Goal: Task Accomplishment & Management: Manage account settings

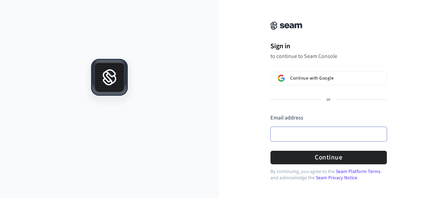
click at [305, 132] on input "Email address" at bounding box center [329, 134] width 116 height 15
paste input "**********"
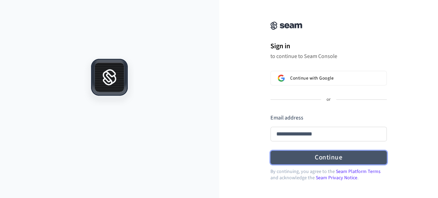
click at [313, 156] on button "Continue" at bounding box center [329, 157] width 116 height 14
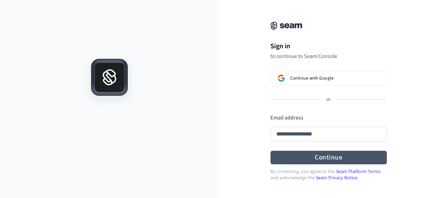
type input "**********"
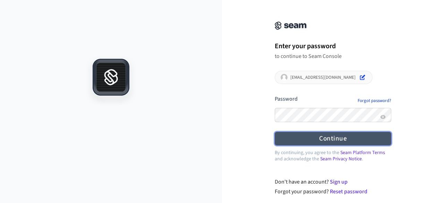
click at [315, 136] on button "Continue" at bounding box center [333, 139] width 116 height 14
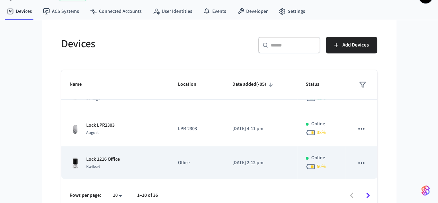
scroll to position [25, 0]
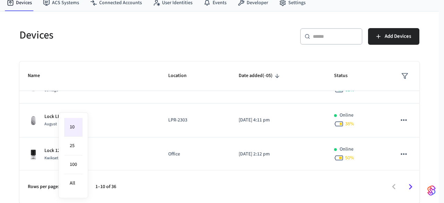
click at [80, 187] on body "Cielo Locks Production Find by ID Ctrl K CS Devices ACS Systems Connected Accou…" at bounding box center [222, 89] width 444 height 228
click at [76, 180] on li "All" at bounding box center [73, 183] width 18 height 18
type input "**"
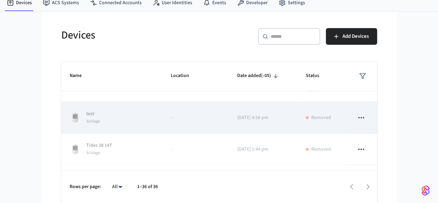
scroll to position [329, 0]
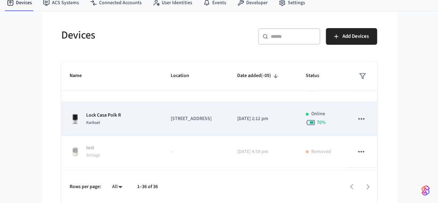
click at [229, 124] on td "[DATE] 2:12 pm" at bounding box center [263, 119] width 69 height 34
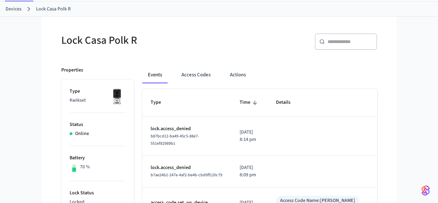
scroll to position [104, 0]
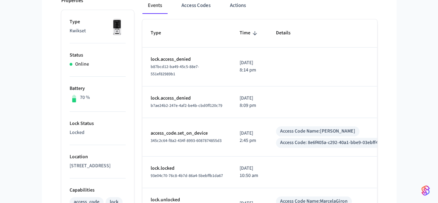
click at [150, 118] on td "access_code.set_on_device 345c2c64-f8a2-434f-8993-6087874855d3" at bounding box center [186, 137] width 89 height 38
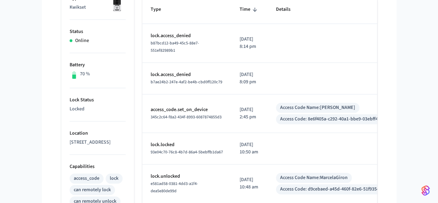
scroll to position [139, 0]
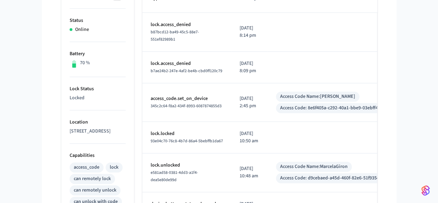
click at [307, 93] on div "Access Code Name: Rosalind Doman" at bounding box center [317, 96] width 75 height 7
click at [151, 95] on p "access_code.set_on_device" at bounding box center [187, 98] width 72 height 7
click at [240, 95] on p "[DATE] 2:45 pm" at bounding box center [250, 102] width 20 height 15
click at [240, 100] on p "[DATE] 2:45 pm" at bounding box center [250, 102] width 20 height 15
click at [193, 103] on span "345c2c64-f8a2-434f-8993-6087874855d3" at bounding box center [186, 106] width 71 height 6
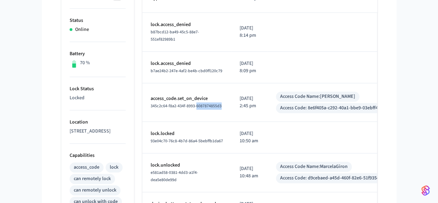
click at [193, 103] on span "345c2c64-f8a2-434f-8993-6087874855d3" at bounding box center [186, 106] width 71 height 6
click at [348, 104] on div "Access Code: 8e6f405a-c292-40a1-bbe9-03ebff4eba81" at bounding box center [335, 107] width 111 height 7
click at [336, 93] on div "Access Code Name: Rosalind Doman" at bounding box center [317, 96] width 75 height 7
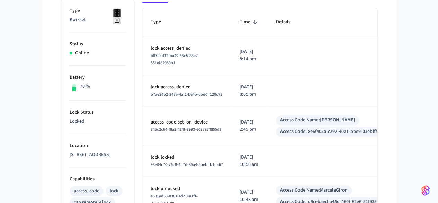
scroll to position [109, 0]
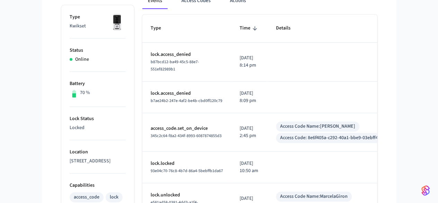
click at [289, 123] on div "Access Code Name: Rosalind Doman" at bounding box center [317, 126] width 75 height 7
click at [289, 134] on div "Access Code: 8e6f405a-c292-40a1-bbe9-03ebff4eba81" at bounding box center [335, 137] width 111 height 7
click at [157, 132] on div "345c2c64-f8a2-434f-8993-6087874855d3" at bounding box center [187, 135] width 72 height 7
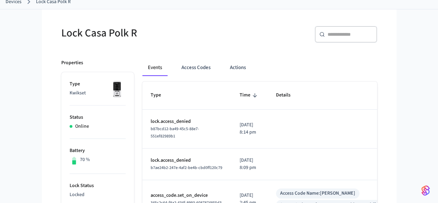
scroll to position [0, 0]
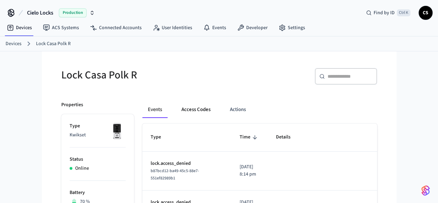
click at [176, 108] on button "Access Codes" at bounding box center [196, 109] width 40 height 17
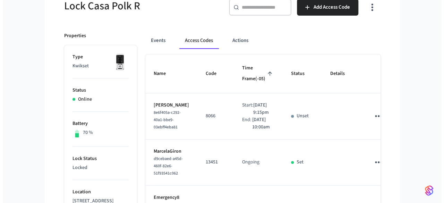
scroll to position [69, 0]
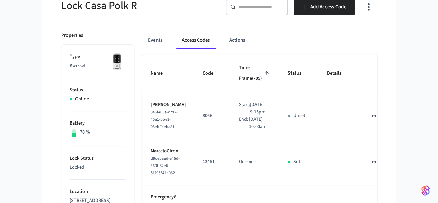
click at [379, 110] on icon "sticky table" at bounding box center [375, 115] width 11 height 11
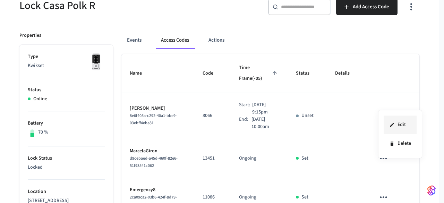
click at [395, 122] on li "Edit" at bounding box center [399, 124] width 33 height 19
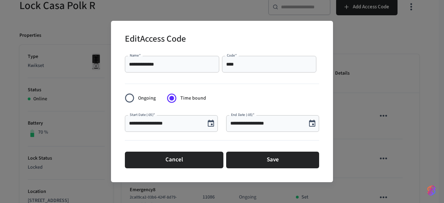
click at [211, 125] on icon "Choose date, selected date is Sep 11, 2025" at bounding box center [211, 123] width 8 height 8
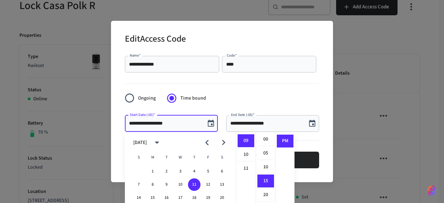
scroll to position [0, 0]
click at [266, 139] on li "00" at bounding box center [265, 139] width 17 height 13
type input "**********"
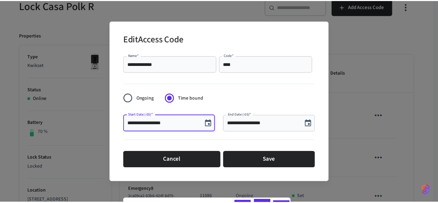
scroll to position [136, 0]
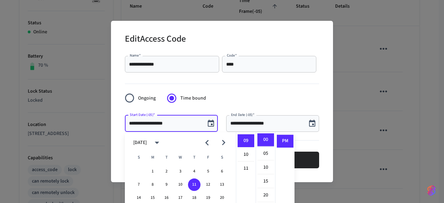
click at [279, 101] on form "**********" at bounding box center [222, 112] width 194 height 118
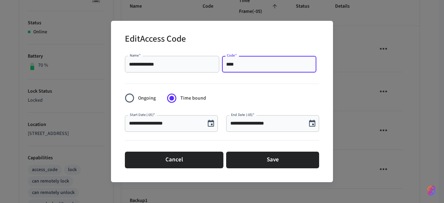
click at [242, 67] on input "****" at bounding box center [269, 64] width 86 height 7
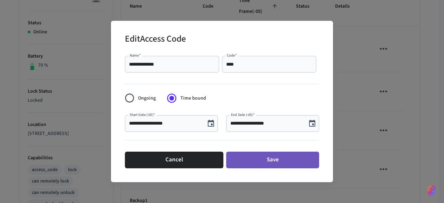
click at [248, 154] on button "Save" at bounding box center [272, 159] width 93 height 17
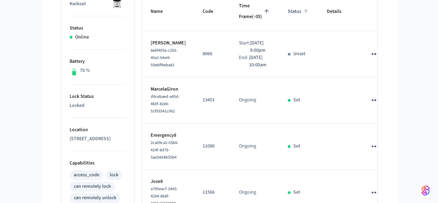
scroll to position [102, 0]
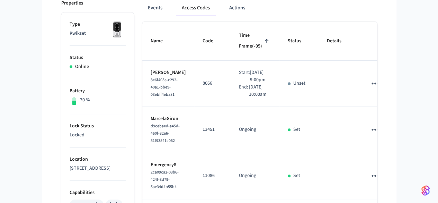
click at [307, 67] on td "Unset" at bounding box center [299, 84] width 39 height 46
click at [379, 82] on icon "sticky table" at bounding box center [375, 83] width 7 height 2
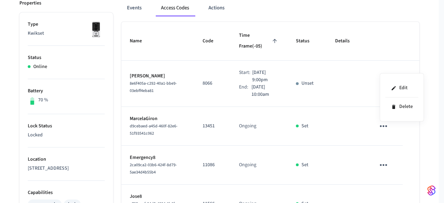
click at [218, 7] on div at bounding box center [222, 101] width 444 height 203
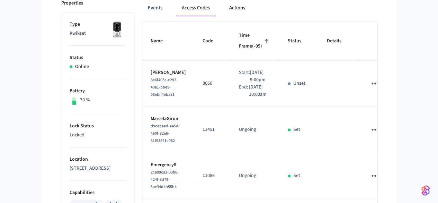
click at [224, 5] on button "Actions" at bounding box center [237, 8] width 27 height 17
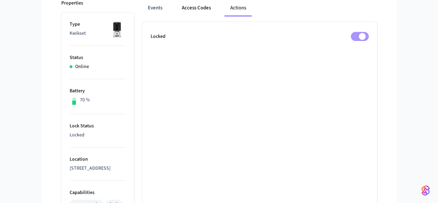
click at [176, 12] on button "Access Codes" at bounding box center [196, 8] width 40 height 17
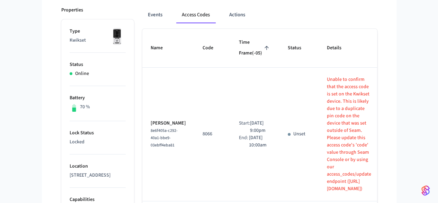
scroll to position [104, 0]
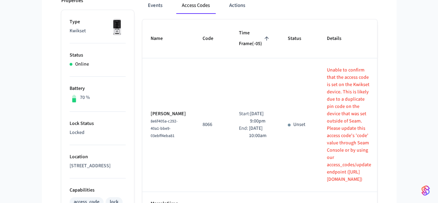
click at [393, 124] on icon "sticky table" at bounding box center [396, 125] width 7 height 2
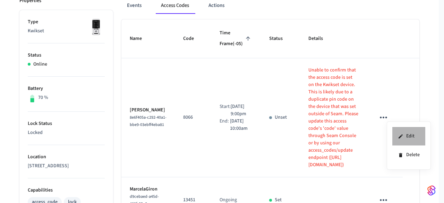
click at [402, 134] on icon at bounding box center [400, 136] width 4 height 4
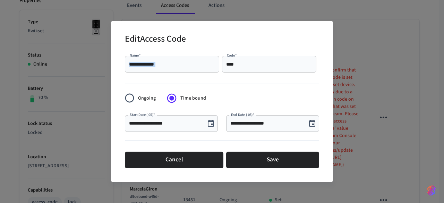
drag, startPoint x: 248, startPoint y: 69, endPoint x: 210, endPoint y: 69, distance: 37.8
click at [210, 69] on div "**********" at bounding box center [222, 64] width 194 height 22
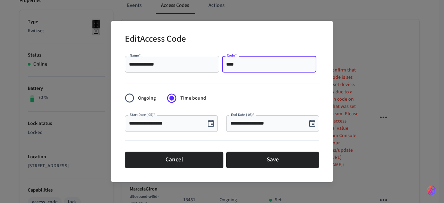
click at [240, 64] on input "****" at bounding box center [269, 64] width 86 height 7
click at [235, 58] on div "Code   *" at bounding box center [269, 64] width 94 height 17
click at [239, 67] on div "Code   *" at bounding box center [269, 64] width 94 height 17
click at [239, 67] on input "Code   *" at bounding box center [269, 64] width 86 height 7
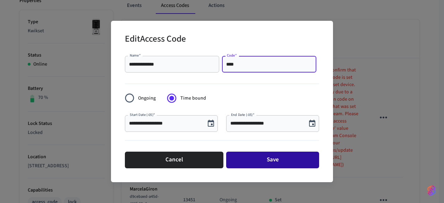
type input "****"
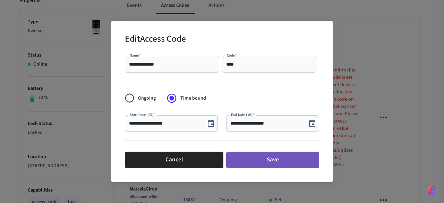
click at [252, 156] on button "Save" at bounding box center [272, 159] width 93 height 17
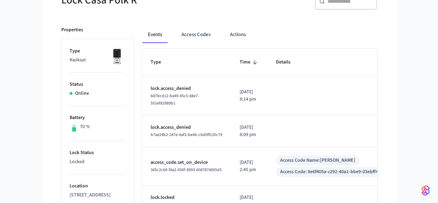
scroll to position [69, 0]
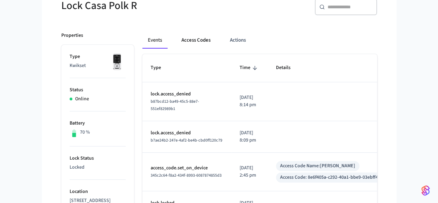
click at [176, 40] on button "Access Codes" at bounding box center [196, 40] width 40 height 17
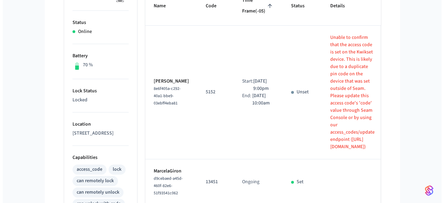
scroll to position [139, 0]
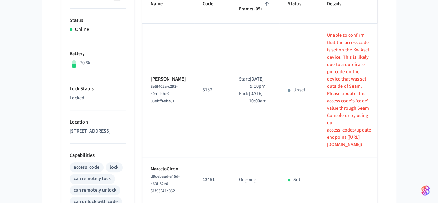
click at [393, 89] on icon "sticky table" at bounding box center [396, 90] width 7 height 2
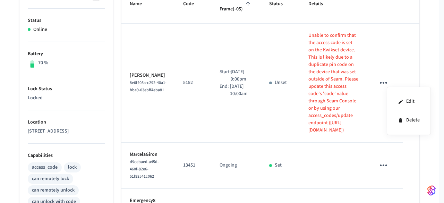
click at [262, 94] on div at bounding box center [222, 101] width 444 height 203
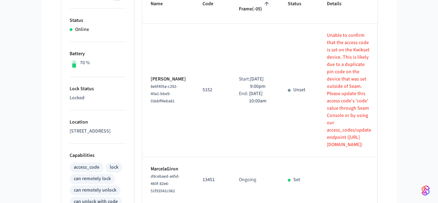
click at [393, 89] on icon "sticky table" at bounding box center [396, 90] width 7 height 2
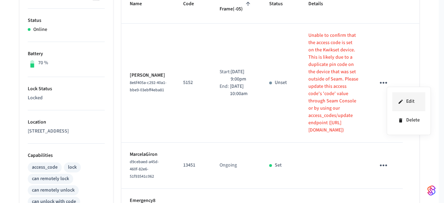
click at [397, 98] on li "Edit" at bounding box center [408, 101] width 33 height 19
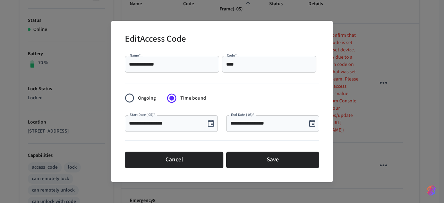
click at [243, 63] on input "****" at bounding box center [269, 64] width 86 height 7
click at [209, 124] on icon "Choose date, selected date is Sep 11, 2025" at bounding box center [211, 123] width 8 height 8
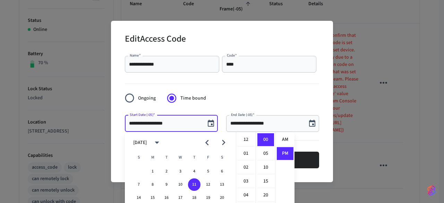
scroll to position [12, 0]
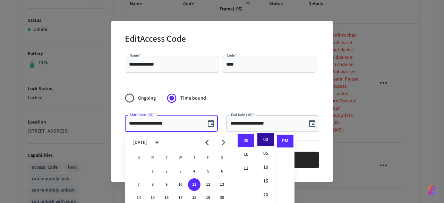
click at [262, 141] on li "00" at bounding box center [265, 139] width 17 height 13
click at [269, 147] on li "30" at bounding box center [265, 152] width 17 height 13
type input "**********"
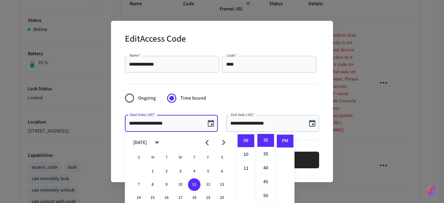
click at [304, 140] on div at bounding box center [222, 141] width 194 height 14
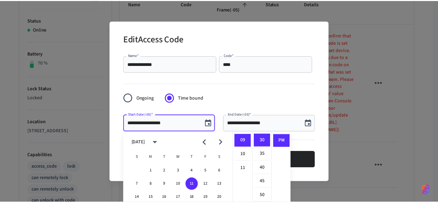
scroll to position [206, 0]
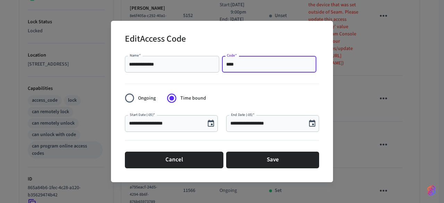
drag, startPoint x: 255, startPoint y: 66, endPoint x: 225, endPoint y: 66, distance: 30.5
click at [225, 66] on div "**** Code   *" at bounding box center [269, 64] width 94 height 17
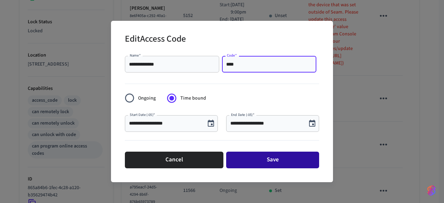
type input "****"
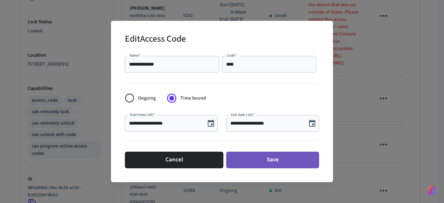
click at [263, 161] on button "Save" at bounding box center [272, 159] width 93 height 17
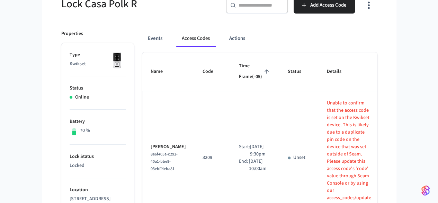
scroll to position [67, 0]
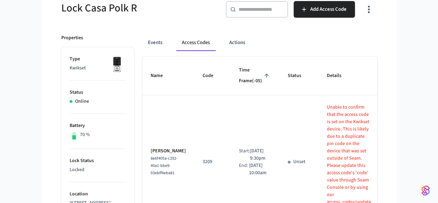
click at [391, 156] on icon "sticky table" at bounding box center [396, 161] width 11 height 11
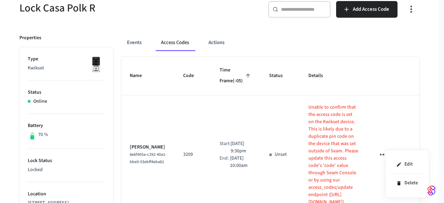
click at [389, 130] on div at bounding box center [222, 101] width 444 height 203
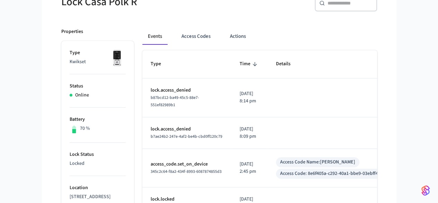
scroll to position [78, 0]
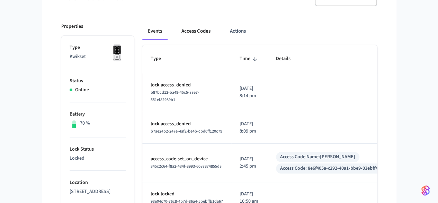
click at [176, 32] on button "Access Codes" at bounding box center [196, 31] width 40 height 17
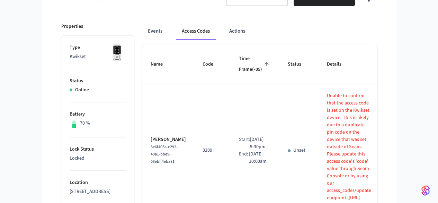
scroll to position [148, 0]
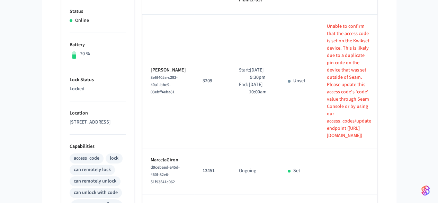
click at [391, 76] on icon "sticky table" at bounding box center [396, 81] width 11 height 11
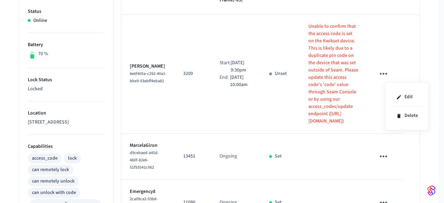
click at [270, 56] on div at bounding box center [222, 101] width 444 height 203
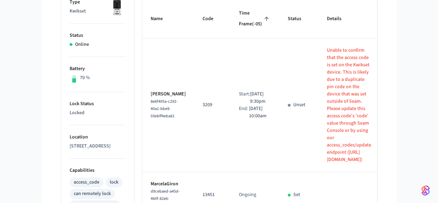
scroll to position [113, 0]
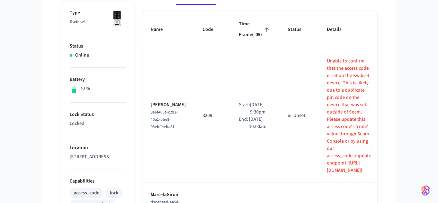
click at [327, 121] on p "Unable to confirm that the access code is set on the Kwikset device. This is li…" at bounding box center [349, 116] width 44 height 116
drag, startPoint x: 322, startPoint y: 121, endPoint x: 349, endPoint y: 127, distance: 27.9
click at [349, 127] on p "Unable to confirm that the access code is set on the Kwikset device. This is li…" at bounding box center [349, 116] width 44 height 116
click at [355, 129] on p "Unable to confirm that the access code is set on the Kwikset device. This is li…" at bounding box center [349, 116] width 44 height 116
click at [332, 122] on p "Unable to confirm that the access code is set on the Kwikset device. This is li…" at bounding box center [349, 116] width 44 height 116
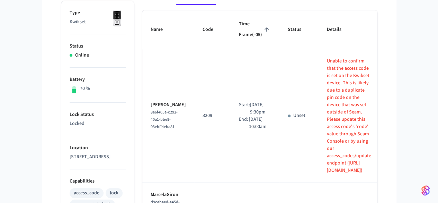
drag, startPoint x: 299, startPoint y: 137, endPoint x: 322, endPoint y: 156, distance: 29.0
click at [322, 156] on td "Unable to confirm that the access code is set on the Kwikset device. This is li…" at bounding box center [349, 115] width 61 height 133
copy p "https://docs.seam.co/latest/api-clients/access-codes/update-an-access-code"
click at [380, 62] on td "sticky table" at bounding box center [398, 115] width 36 height 133
click at [391, 110] on icon "sticky table" at bounding box center [396, 115] width 11 height 11
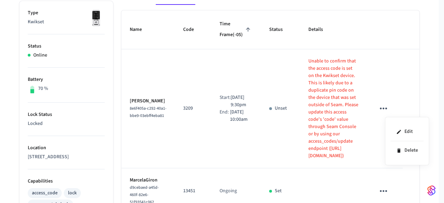
click at [403, 55] on div at bounding box center [222, 101] width 444 height 203
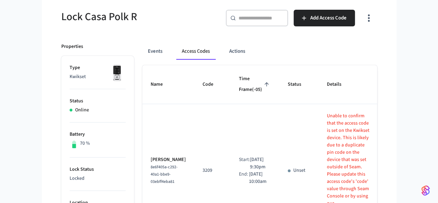
scroll to position [52, 0]
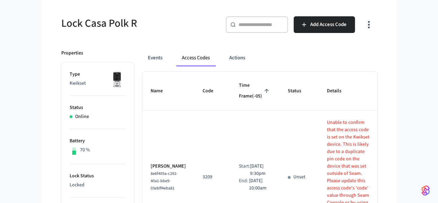
click at [70, 177] on p "Lock Status" at bounding box center [98, 175] width 56 height 7
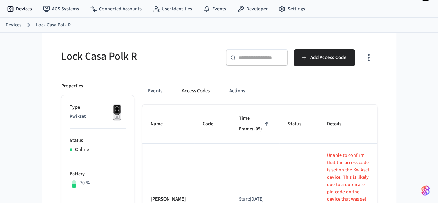
scroll to position [17, 0]
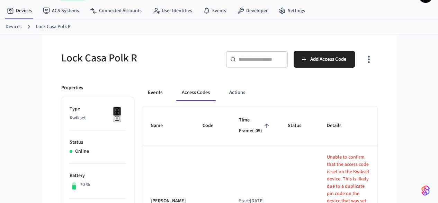
click at [142, 96] on button "Events" at bounding box center [155, 92] width 26 height 17
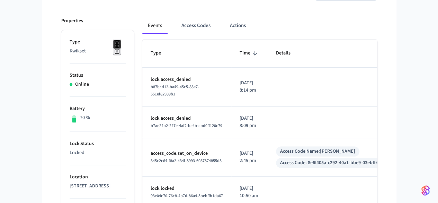
scroll to position [86, 0]
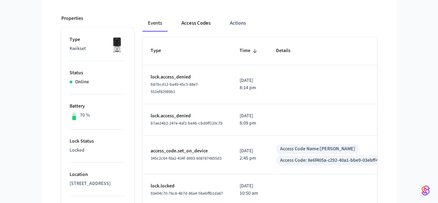
click at [177, 25] on button "Access Codes" at bounding box center [196, 23] width 40 height 17
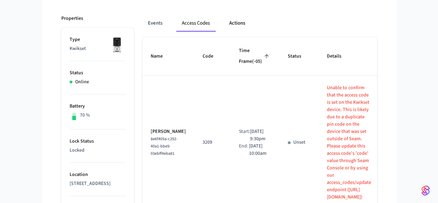
click at [224, 18] on button "Actions" at bounding box center [237, 23] width 27 height 17
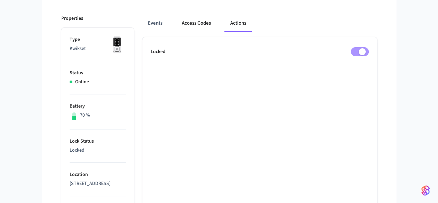
click at [176, 26] on button "Access Codes" at bounding box center [196, 23] width 40 height 17
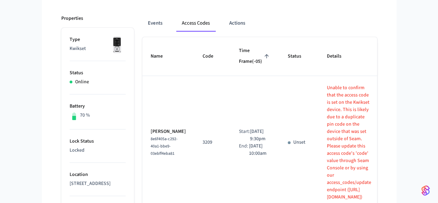
click at [393, 141] on icon "sticky table" at bounding box center [396, 142] width 7 height 2
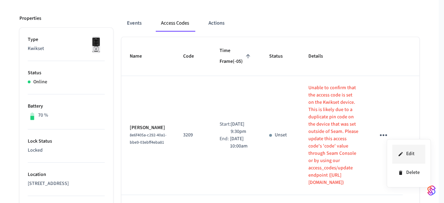
click at [397, 150] on li "Edit" at bounding box center [408, 154] width 33 height 19
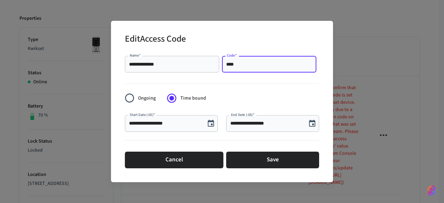
drag, startPoint x: 250, startPoint y: 63, endPoint x: 214, endPoint y: 67, distance: 36.6
click at [214, 67] on div "**********" at bounding box center [222, 64] width 194 height 22
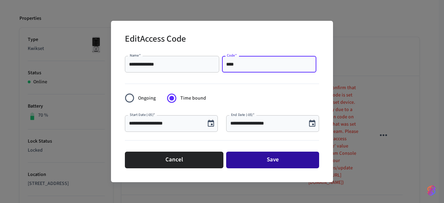
type input "****"
click at [290, 162] on button "Save" at bounding box center [272, 159] width 93 height 17
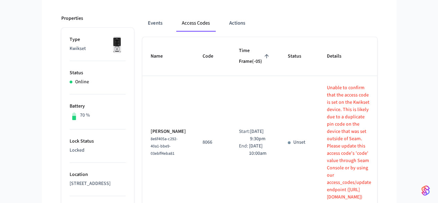
click at [294, 139] on p "Unset" at bounding box center [300, 142] width 12 height 7
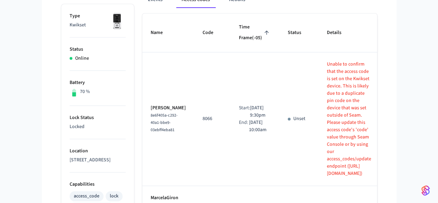
scroll to position [190, 0]
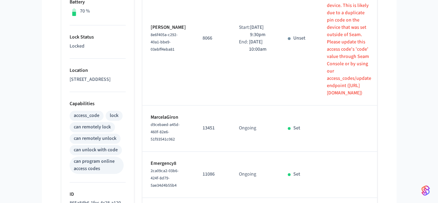
click at [280, 117] on td "Set" at bounding box center [299, 128] width 39 height 46
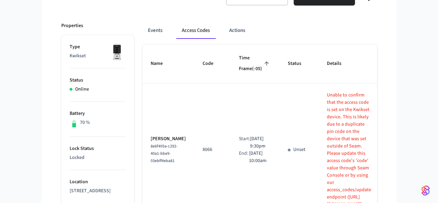
scroll to position [121, 0]
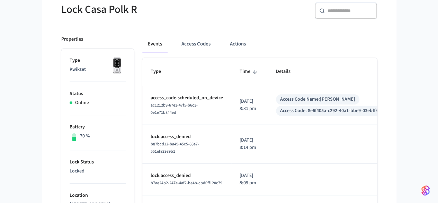
scroll to position [69, 0]
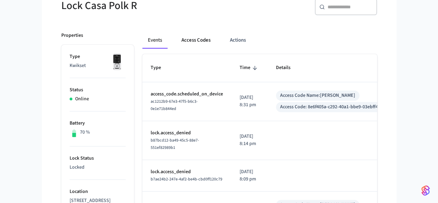
click at [177, 40] on button "Access Codes" at bounding box center [196, 40] width 40 height 17
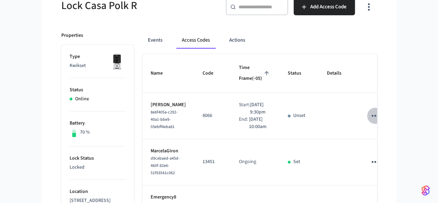
click at [379, 115] on icon "sticky table" at bounding box center [375, 116] width 7 height 2
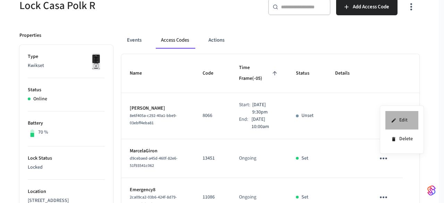
click at [398, 116] on li "Edit" at bounding box center [401, 120] width 33 height 19
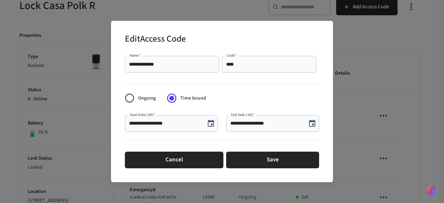
click at [256, 98] on form "**********" at bounding box center [222, 112] width 194 height 118
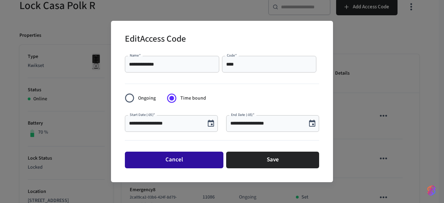
click at [205, 158] on button "Cancel" at bounding box center [174, 159] width 98 height 17
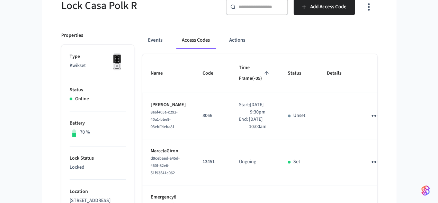
scroll to position [35, 0]
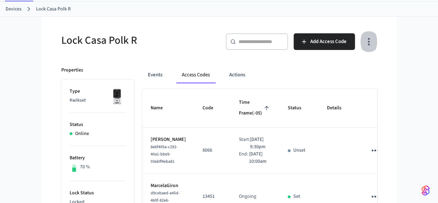
click at [374, 39] on icon "button" at bounding box center [369, 41] width 11 height 11
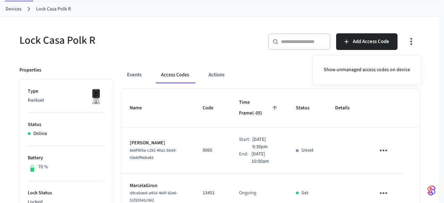
click at [422, 55] on div at bounding box center [222, 101] width 444 height 203
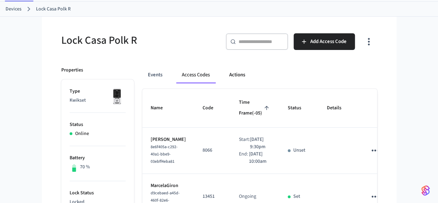
click at [224, 75] on button "Actions" at bounding box center [237, 75] width 27 height 17
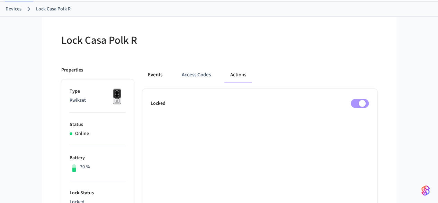
click at [142, 71] on button "Events" at bounding box center [155, 75] width 26 height 17
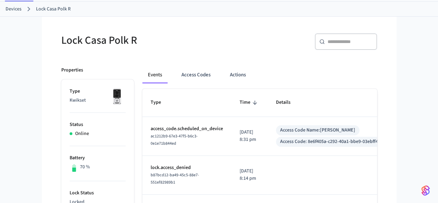
scroll to position [69, 0]
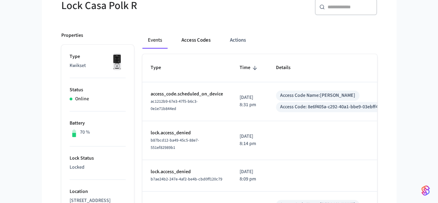
click at [177, 44] on button "Access Codes" at bounding box center [196, 40] width 40 height 17
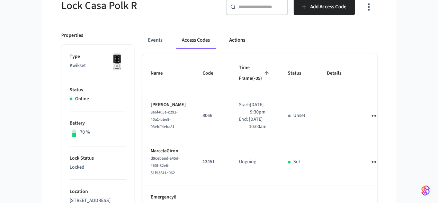
click at [224, 44] on button "Actions" at bounding box center [237, 40] width 27 height 17
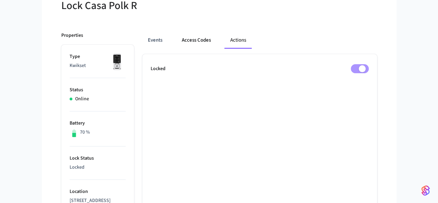
click at [177, 43] on button "Access Codes" at bounding box center [196, 40] width 40 height 17
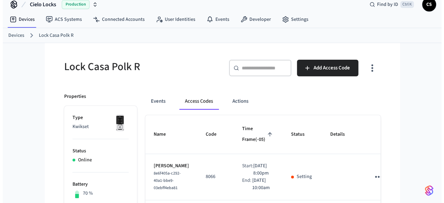
scroll to position [0, 0]
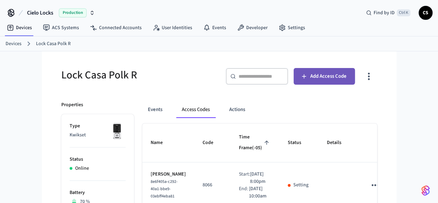
click at [347, 78] on span "Add Access Code" at bounding box center [329, 76] width 36 height 9
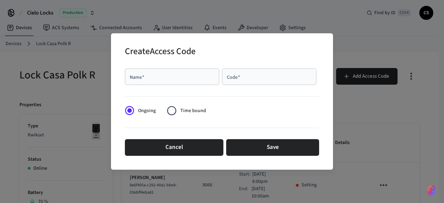
click at [184, 77] on input "Name   *" at bounding box center [172, 76] width 86 height 7
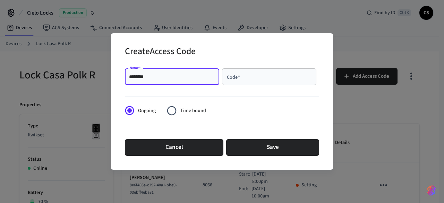
click at [131, 76] on input "*******" at bounding box center [172, 76] width 86 height 7
click at [156, 74] on input "********" at bounding box center [172, 76] width 86 height 7
type input "**********"
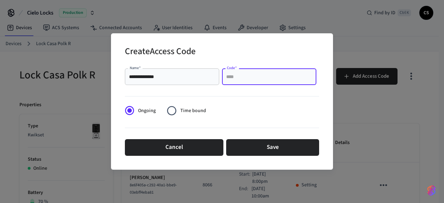
click at [263, 78] on input "Code   *" at bounding box center [269, 76] width 86 height 7
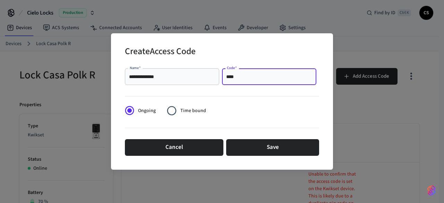
type input "****"
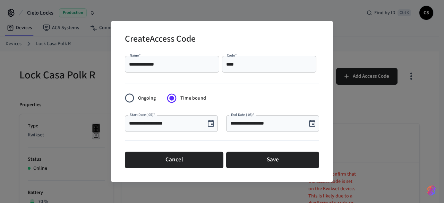
click at [250, 122] on input "**********" at bounding box center [266, 123] width 72 height 7
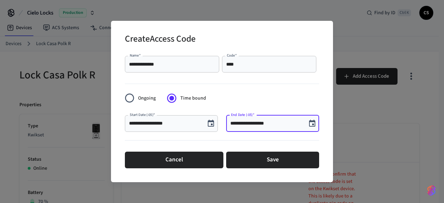
click at [238, 123] on input "**********" at bounding box center [266, 123] width 72 height 7
click at [262, 124] on input "**********" at bounding box center [266, 123] width 72 height 7
click at [260, 125] on input "**********" at bounding box center [266, 123] width 72 height 7
click at [258, 123] on input "**********" at bounding box center [266, 123] width 72 height 7
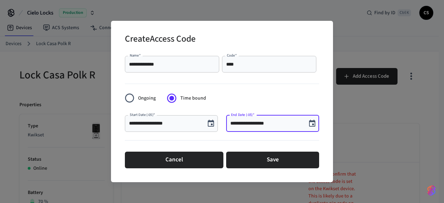
type input "**********"
click at [261, 101] on form "**********" at bounding box center [222, 112] width 194 height 118
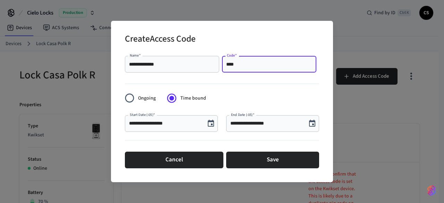
drag, startPoint x: 244, startPoint y: 66, endPoint x: 226, endPoint y: 63, distance: 18.3
click at [226, 63] on input "****" at bounding box center [269, 64] width 86 height 7
click at [247, 89] on div at bounding box center [222, 82] width 194 height 14
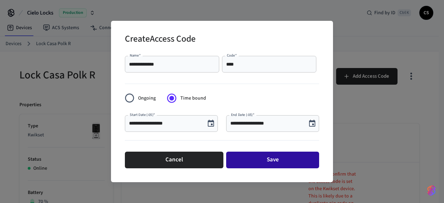
click at [262, 160] on button "Save" at bounding box center [272, 159] width 93 height 17
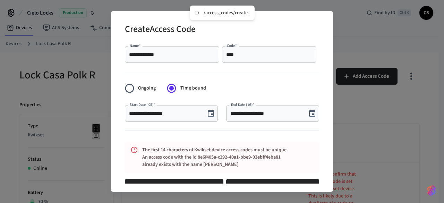
click at [168, 51] on input "**********" at bounding box center [172, 54] width 86 height 7
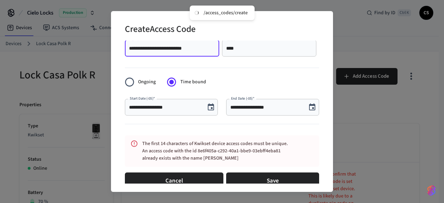
scroll to position [17, 0]
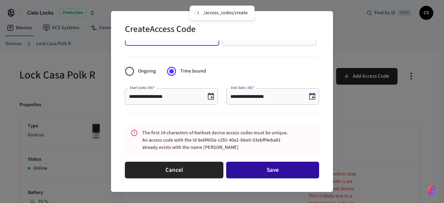
type input "**********"
click at [249, 165] on button "Save" at bounding box center [272, 170] width 93 height 17
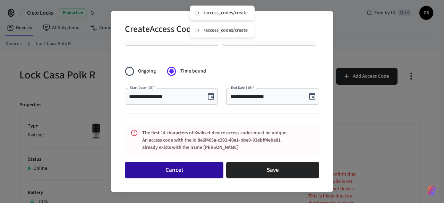
click at [192, 169] on button "Cancel" at bounding box center [174, 170] width 98 height 17
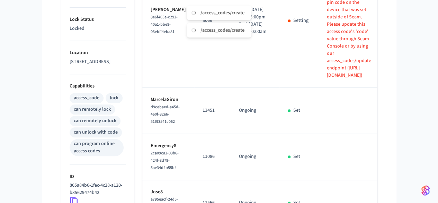
scroll to position [104, 0]
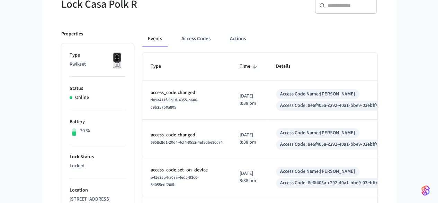
scroll to position [9, 0]
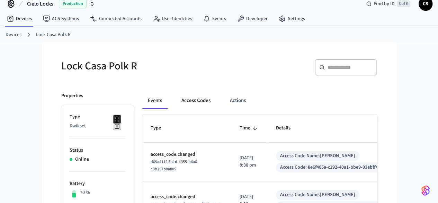
click at [178, 97] on button "Access Codes" at bounding box center [196, 100] width 40 height 17
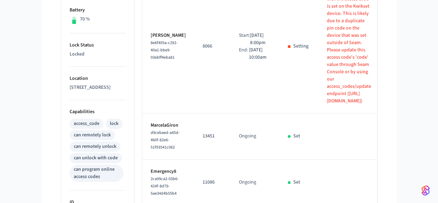
scroll to position [44, 0]
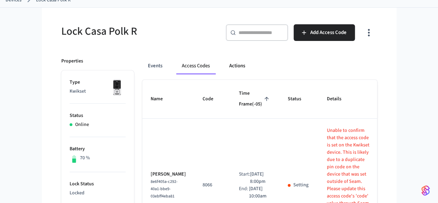
click at [224, 65] on button "Actions" at bounding box center [237, 66] width 27 height 17
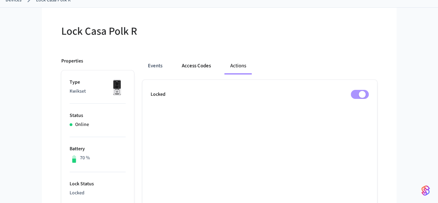
click at [183, 64] on button "Access Codes" at bounding box center [196, 66] width 40 height 17
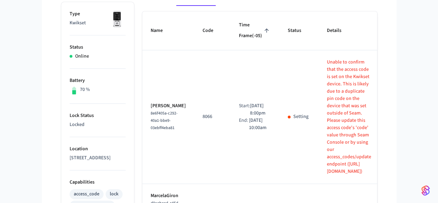
scroll to position [113, 0]
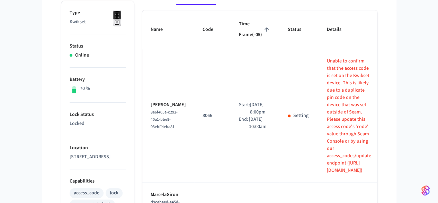
click at [391, 110] on icon "sticky table" at bounding box center [396, 115] width 11 height 11
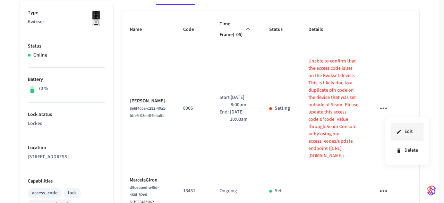
click at [408, 131] on li "Edit" at bounding box center [406, 131] width 33 height 19
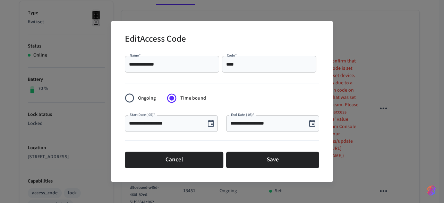
click at [374, 47] on div "**********" at bounding box center [222, 101] width 444 height 203
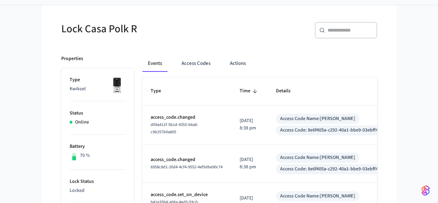
scroll to position [44, 0]
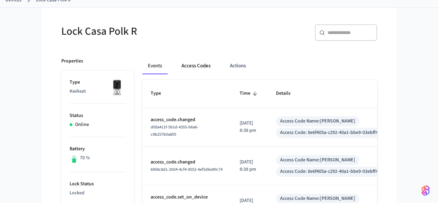
click at [176, 68] on button "Access Codes" at bounding box center [196, 66] width 40 height 17
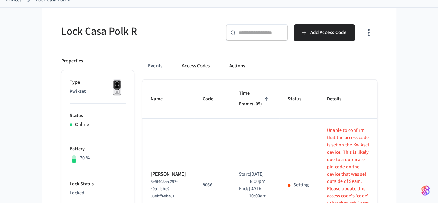
click at [224, 64] on button "Actions" at bounding box center [237, 66] width 27 height 17
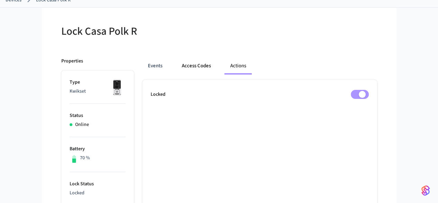
click at [184, 61] on button "Access Codes" at bounding box center [196, 66] width 40 height 17
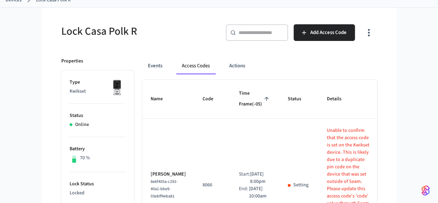
click at [279, 67] on div "Events Access Codes Actions" at bounding box center [259, 66] width 235 height 17
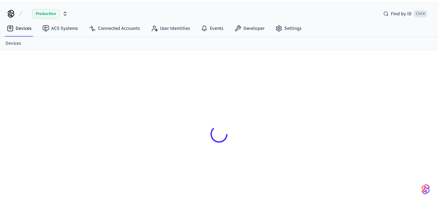
scroll to position [9, 0]
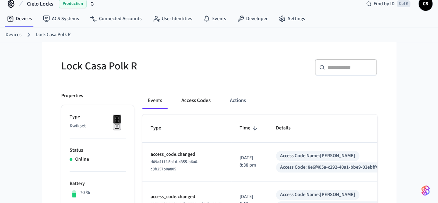
click at [184, 103] on button "Access Codes" at bounding box center [196, 100] width 40 height 17
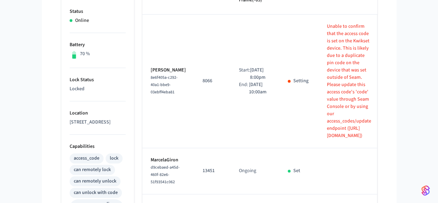
click at [294, 77] on p "Setting" at bounding box center [301, 80] width 15 height 7
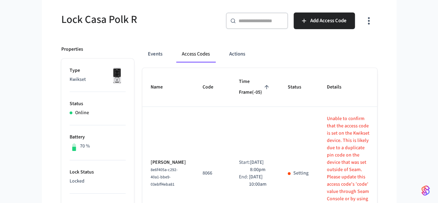
scroll to position [44, 0]
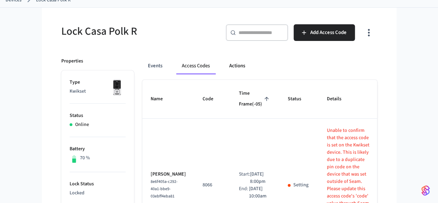
click at [224, 68] on button "Actions" at bounding box center [237, 66] width 27 height 17
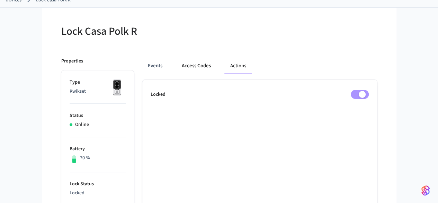
click at [178, 66] on button "Access Codes" at bounding box center [196, 66] width 40 height 17
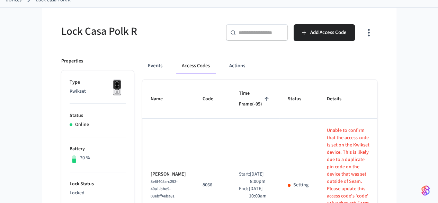
click at [265, 64] on div "Events Access Codes Actions" at bounding box center [259, 66] width 235 height 17
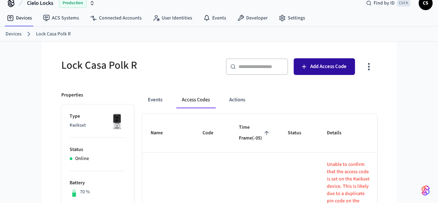
scroll to position [9, 0]
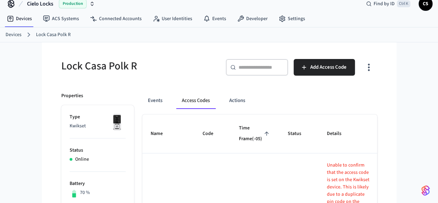
click at [374, 63] on icon "button" at bounding box center [369, 67] width 11 height 11
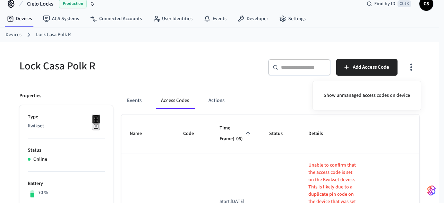
click at [412, 63] on div at bounding box center [222, 101] width 444 height 203
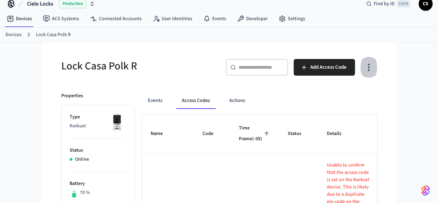
click at [374, 65] on icon "button" at bounding box center [369, 67] width 11 height 11
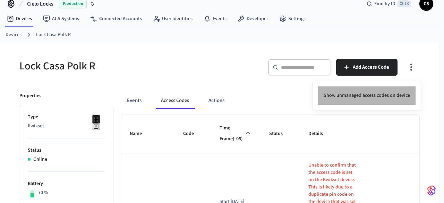
click at [388, 92] on li "Show unmanaged access codes on device" at bounding box center [366, 95] width 97 height 18
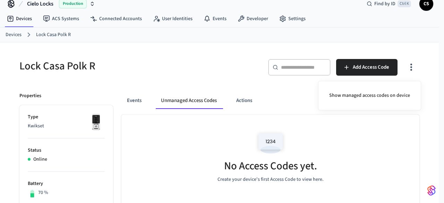
click at [256, 88] on div at bounding box center [222, 101] width 444 height 203
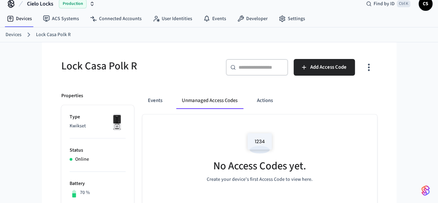
click at [374, 66] on icon "button" at bounding box center [369, 67] width 11 height 11
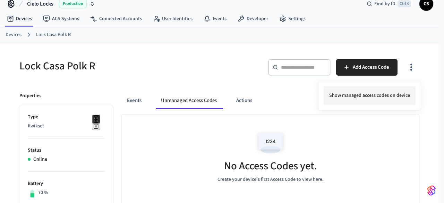
click at [385, 93] on li "Show managed access codes on device" at bounding box center [369, 95] width 92 height 18
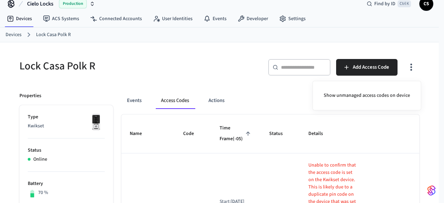
click at [420, 129] on div at bounding box center [222, 101] width 444 height 203
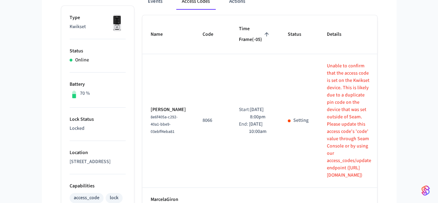
scroll to position [148, 0]
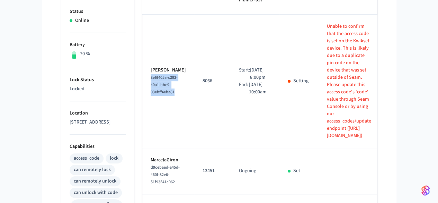
drag, startPoint x: 158, startPoint y: 93, endPoint x: 126, endPoint y: 78, distance: 34.7
click at [142, 78] on td "Rosalind Doman 8e6f405a-c292-40a1-bbe9-03ebff4eba81" at bounding box center [168, 81] width 52 height 133
copy span "8e6f405a-c292-40a1-bbe9-03ebff4eba81"
click at [231, 120] on td "Start: Sep 11th 2025 8:00pm End: Sep 17th 2025 10:00am" at bounding box center [255, 81] width 49 height 133
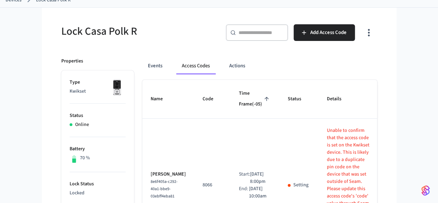
scroll to position [113, 0]
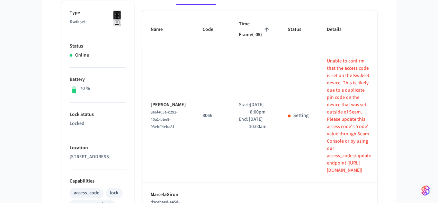
click at [391, 116] on icon "sticky table" at bounding box center [396, 115] width 11 height 11
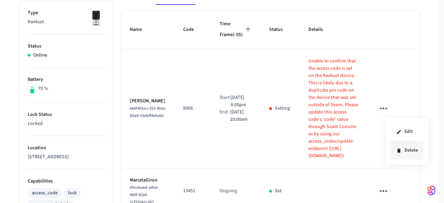
click at [401, 148] on icon at bounding box center [399, 151] width 6 height 6
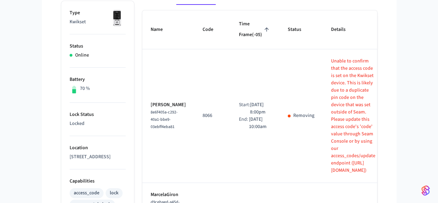
click at [397, 115] on icon "sticky table" at bounding box center [400, 116] width 7 height 2
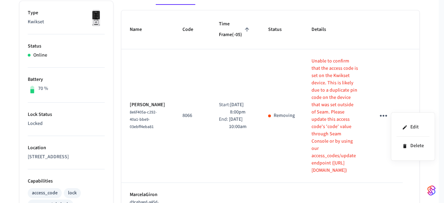
click at [400, 67] on div at bounding box center [222, 101] width 444 height 203
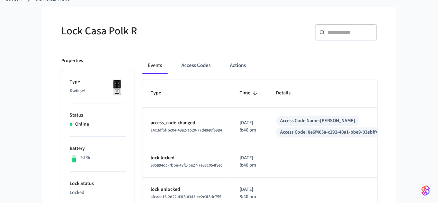
scroll to position [69, 0]
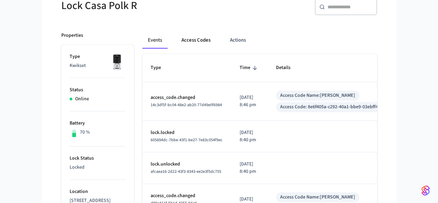
click at [176, 43] on button "Access Codes" at bounding box center [196, 40] width 40 height 17
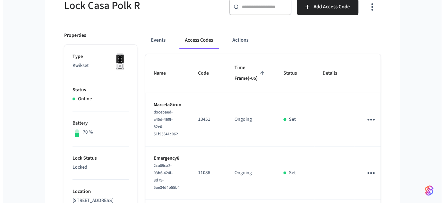
scroll to position [35, 0]
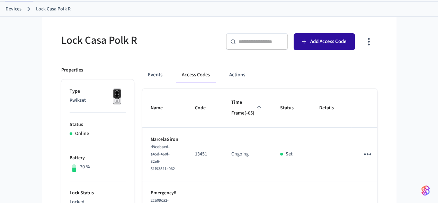
click at [347, 44] on span "Add Access Code" at bounding box center [329, 41] width 36 height 9
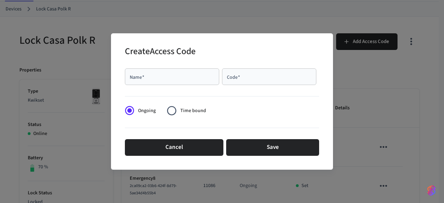
click at [179, 76] on input "Name   *" at bounding box center [172, 76] width 86 height 7
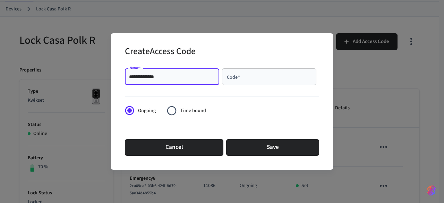
type input "**********"
click at [230, 75] on input "Code   *" at bounding box center [269, 76] width 86 height 7
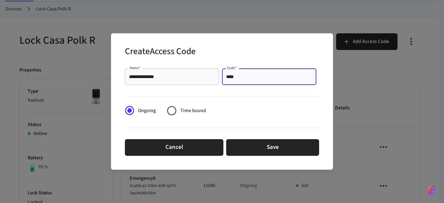
type input "****"
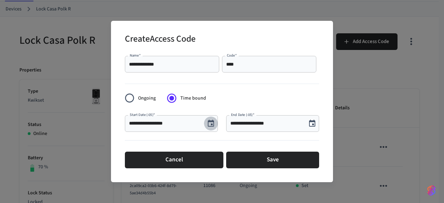
click at [216, 123] on button "Choose date, selected date is Sep 11, 2025" at bounding box center [211, 123] width 14 height 14
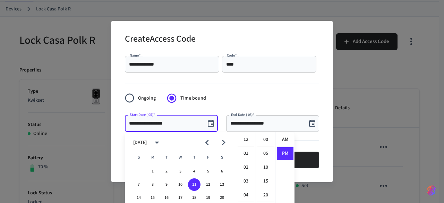
scroll to position [12, 0]
click at [263, 135] on li "00" at bounding box center [265, 139] width 17 height 13
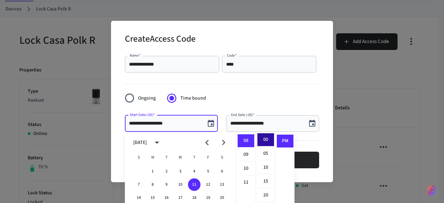
type input "**********"
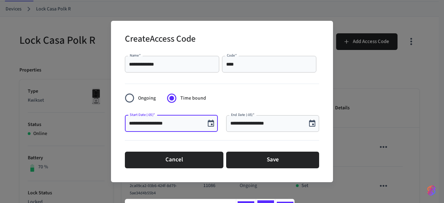
scroll to position [102, 0]
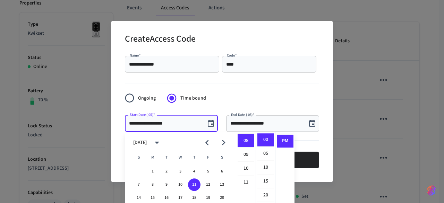
click at [284, 99] on form "**********" at bounding box center [222, 112] width 194 height 118
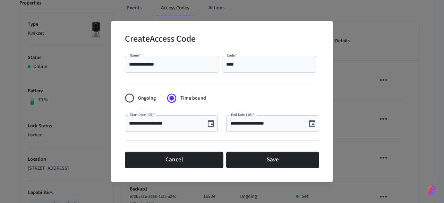
click at [312, 123] on icon "Choose date, selected date is Sep 11, 2025" at bounding box center [312, 123] width 8 height 8
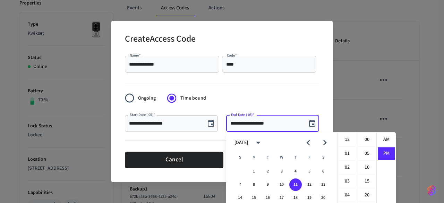
scroll to position [12, 0]
click at [285, 194] on button "17" at bounding box center [281, 197] width 12 height 12
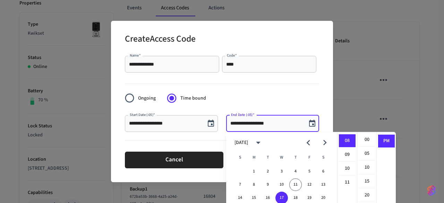
click at [256, 127] on input "**********" at bounding box center [266, 123] width 72 height 7
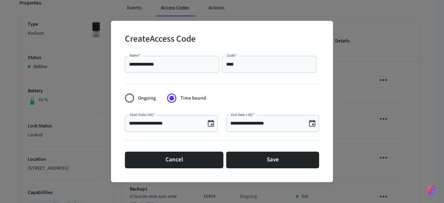
scroll to position [168, 0]
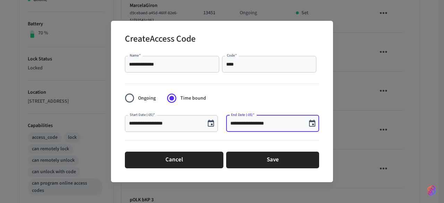
click at [268, 123] on input "**********" at bounding box center [266, 123] width 72 height 7
click at [275, 123] on input "**********" at bounding box center [266, 123] width 72 height 7
click at [259, 124] on input "**********" at bounding box center [266, 123] width 72 height 7
type input "**********"
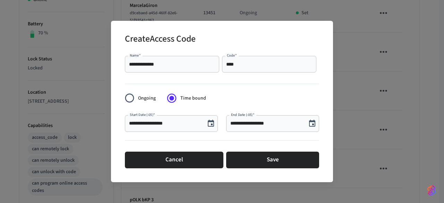
click at [273, 89] on div at bounding box center [222, 82] width 194 height 14
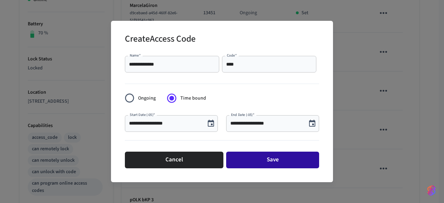
click at [266, 160] on button "Save" at bounding box center [272, 159] width 93 height 17
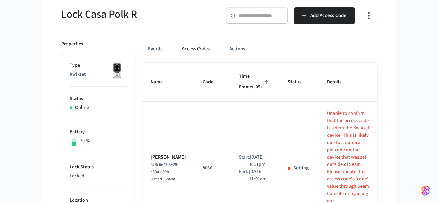
scroll to position [104, 0]
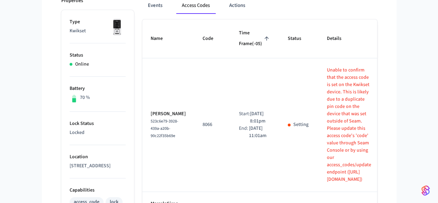
click at [391, 121] on icon "sticky table" at bounding box center [396, 124] width 11 height 11
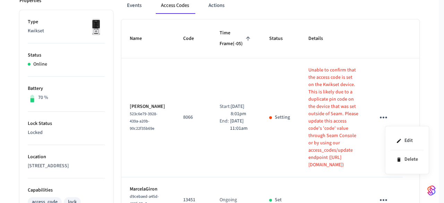
click at [425, 90] on div at bounding box center [222, 101] width 444 height 203
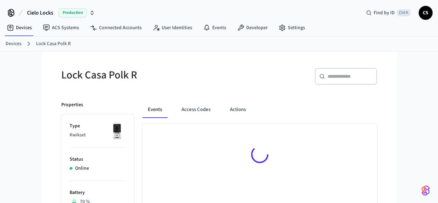
scroll to position [104, 0]
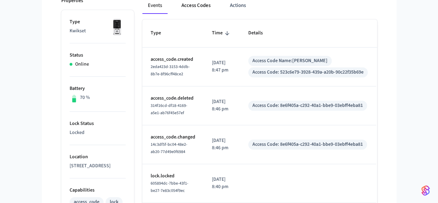
click at [176, 8] on button "Access Codes" at bounding box center [196, 5] width 40 height 17
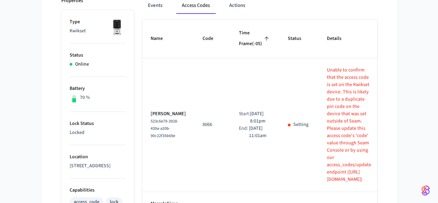
click at [159, 144] on td "Rosalind Doman 523c6e79-3928-439a-a20b-90c22f35b69e" at bounding box center [168, 124] width 52 height 133
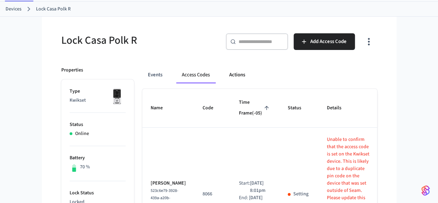
click at [224, 73] on button "Actions" at bounding box center [237, 75] width 27 height 17
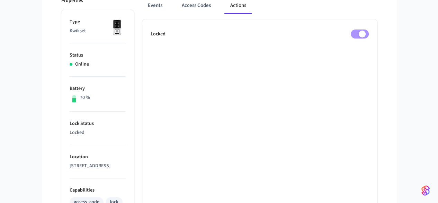
scroll to position [69, 0]
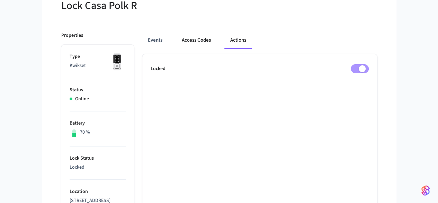
click at [188, 45] on button "Access Codes" at bounding box center [196, 40] width 40 height 17
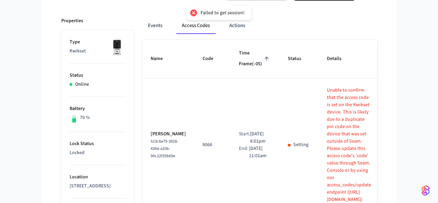
scroll to position [35, 0]
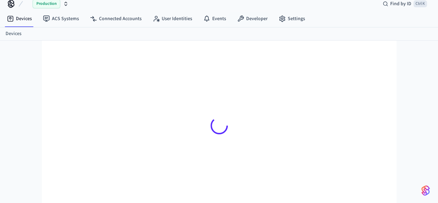
scroll to position [9, 0]
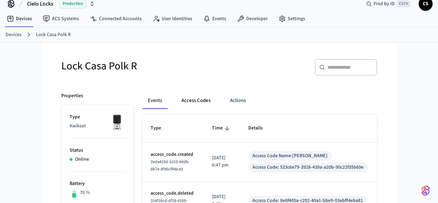
click at [192, 98] on button "Access Codes" at bounding box center [196, 100] width 40 height 17
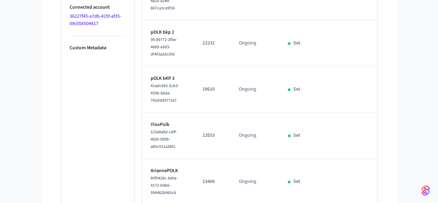
scroll to position [502, 0]
